Goal: Contribute content

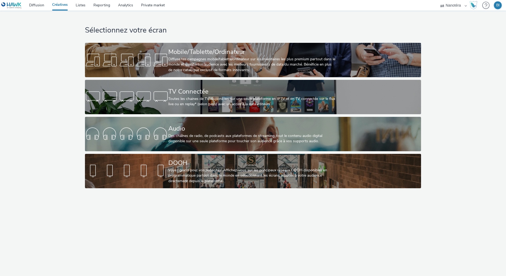
select select "7502541c-291d-438e-9ed0-28cfb675a45a"
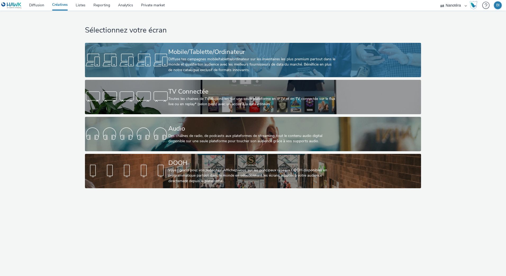
click at [216, 57] on div "Diffuse tes campagnes mobile/tablette/ordinateur sur les inventaires les plus p…" at bounding box center [251, 65] width 167 height 16
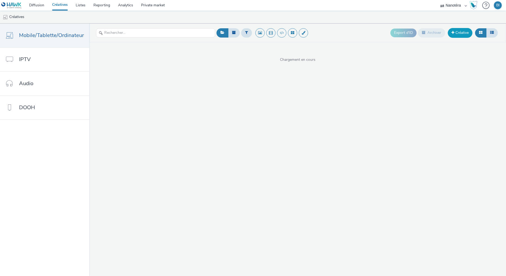
click at [458, 32] on link "Créative" at bounding box center [460, 33] width 25 height 10
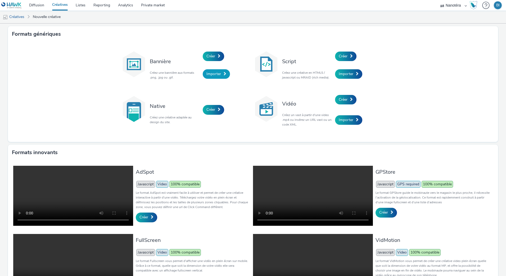
click at [209, 73] on span "Importer" at bounding box center [214, 73] width 15 height 5
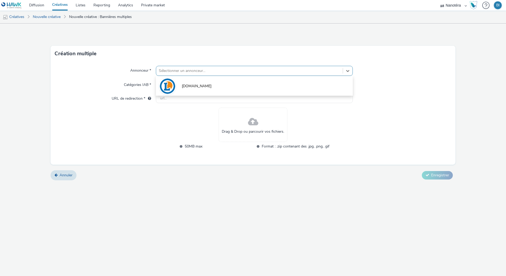
click at [198, 71] on div at bounding box center [249, 71] width 181 height 6
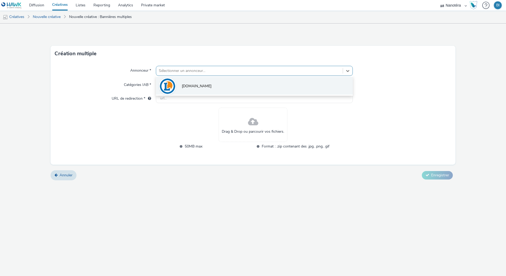
click at [192, 83] on li "[DOMAIN_NAME]" at bounding box center [254, 86] width 197 height 18
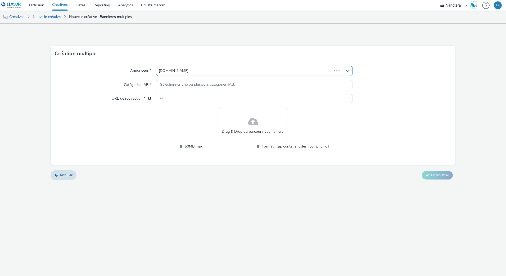
type input "[URL][DOMAIN_NAME]"
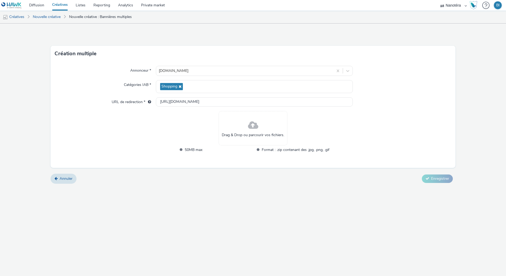
click at [254, 131] on span at bounding box center [253, 126] width 10 height 14
